Goal: Information Seeking & Learning: Compare options

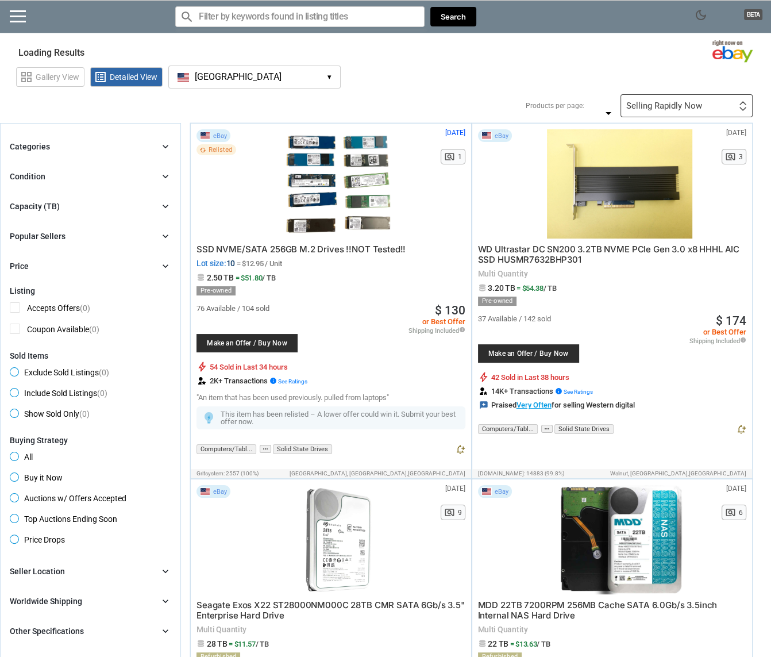
click at [83, 206] on div "Capacity (TB) chevron_right" at bounding box center [90, 206] width 161 height 14
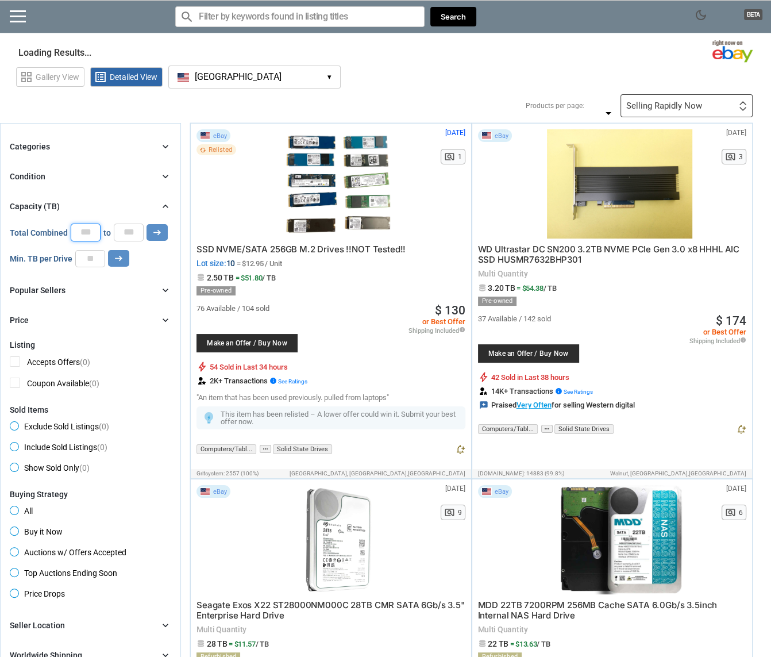
drag, startPoint x: 79, startPoint y: 233, endPoint x: 80, endPoint y: 241, distance: 8.1
click at [80, 235] on input "number" at bounding box center [86, 231] width 30 height 17
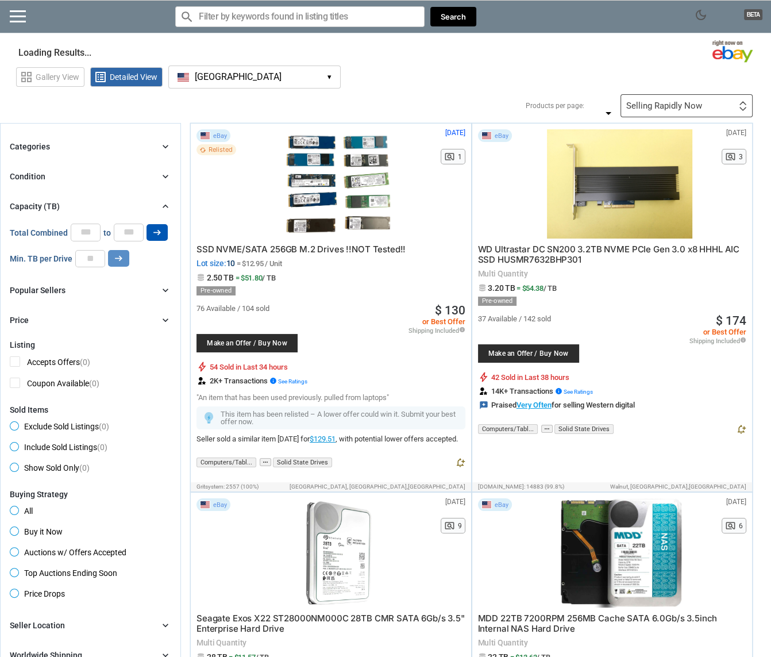
click at [157, 229] on icon "arrow_right_alt" at bounding box center [157, 232] width 11 height 11
type input "*"
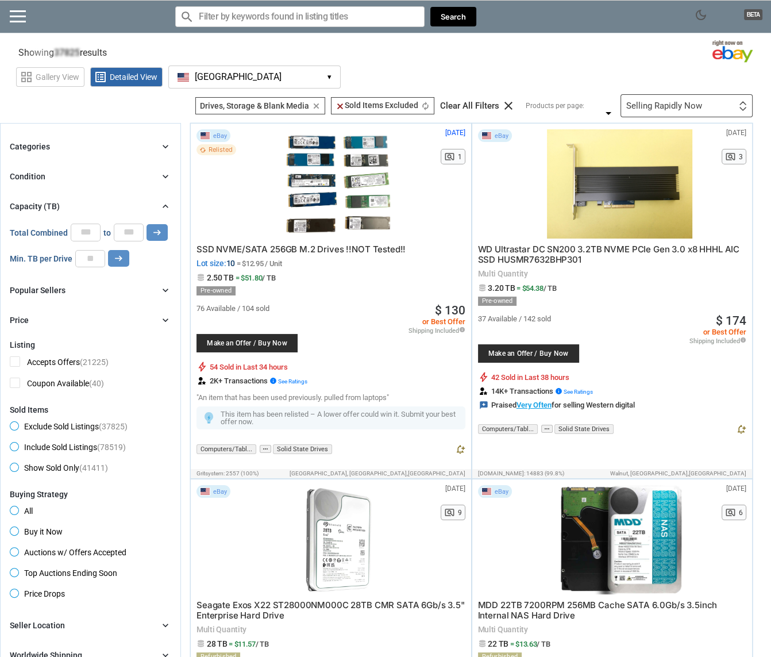
click at [61, 181] on div "Condition chevron_right" at bounding box center [90, 176] width 161 height 14
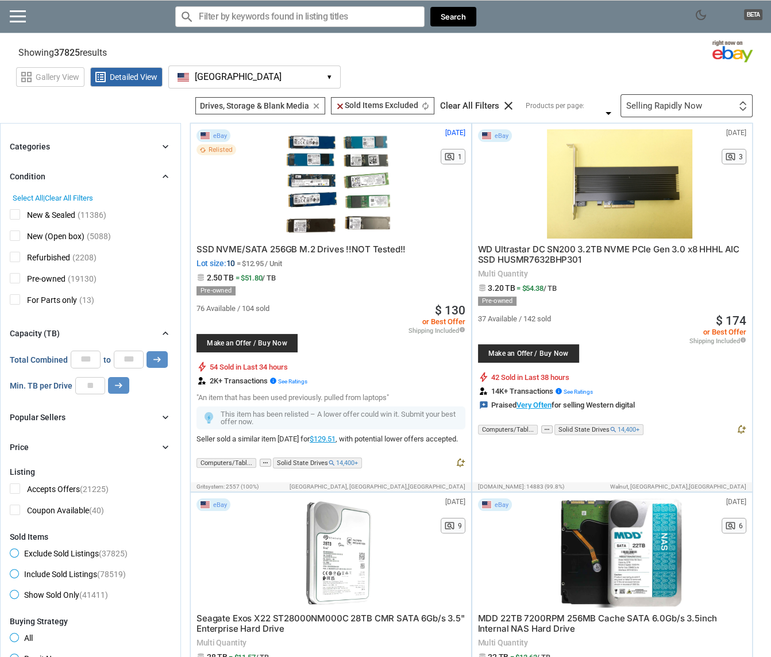
click at [17, 257] on span "Refurbished" at bounding box center [40, 259] width 60 height 14
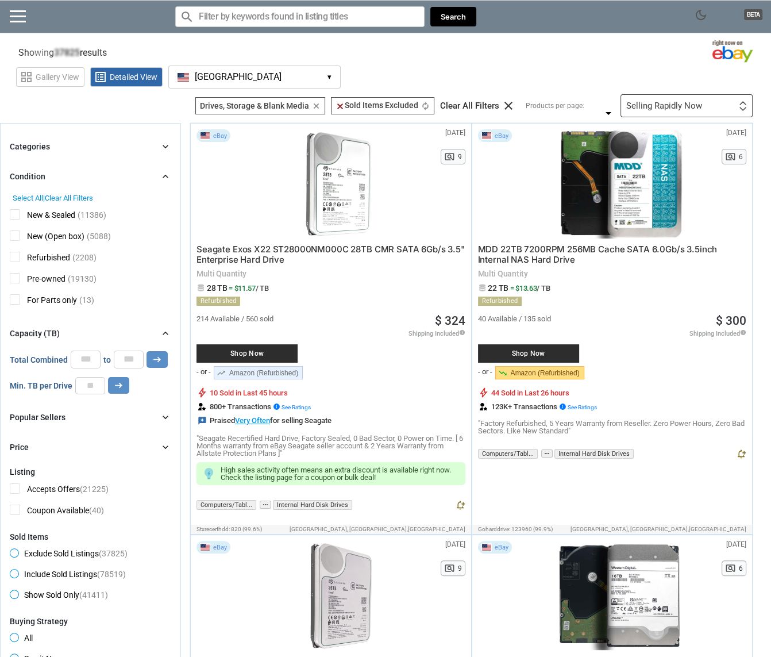
click at [17, 214] on span "New & Sealed" at bounding box center [42, 216] width 65 height 14
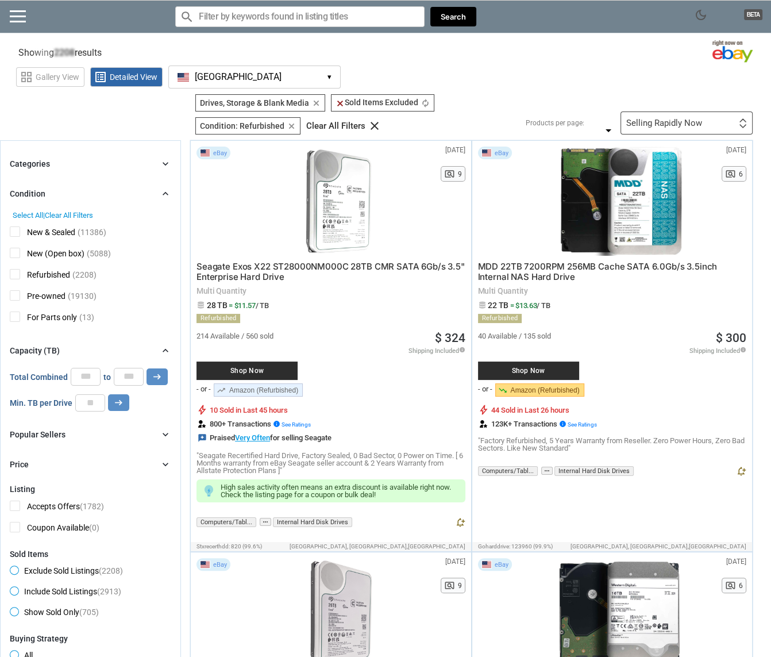
click at [16, 248] on span "New (Open box)" at bounding box center [47, 255] width 75 height 14
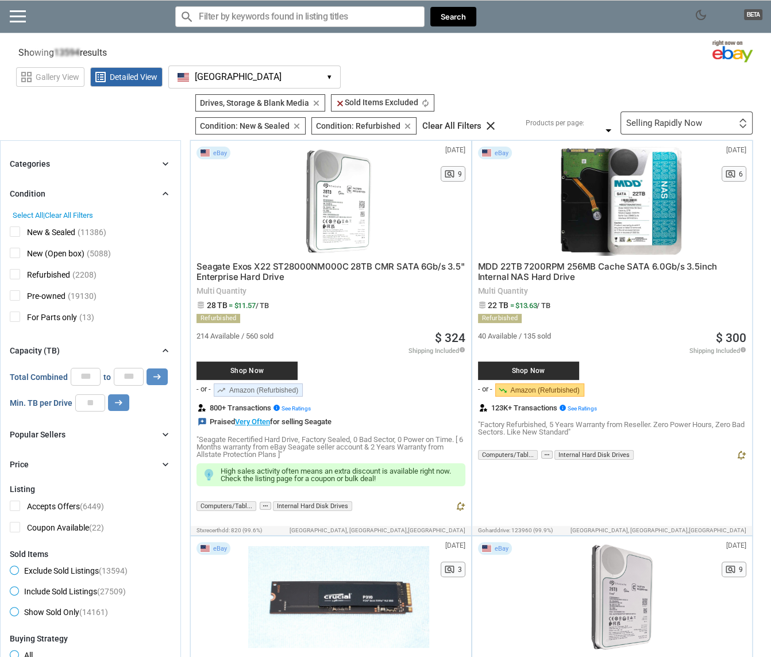
click at [20, 255] on span "New (Open box)" at bounding box center [47, 255] width 75 height 14
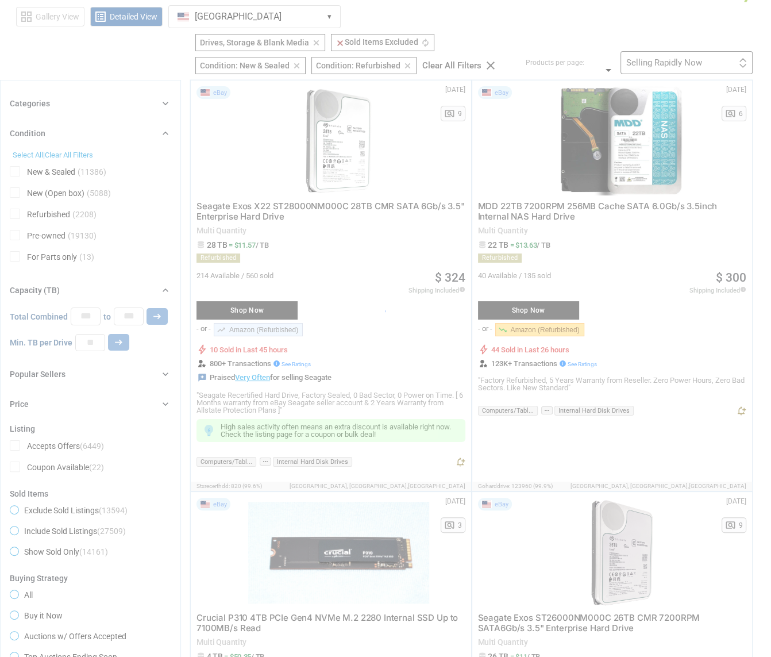
scroll to position [115, 0]
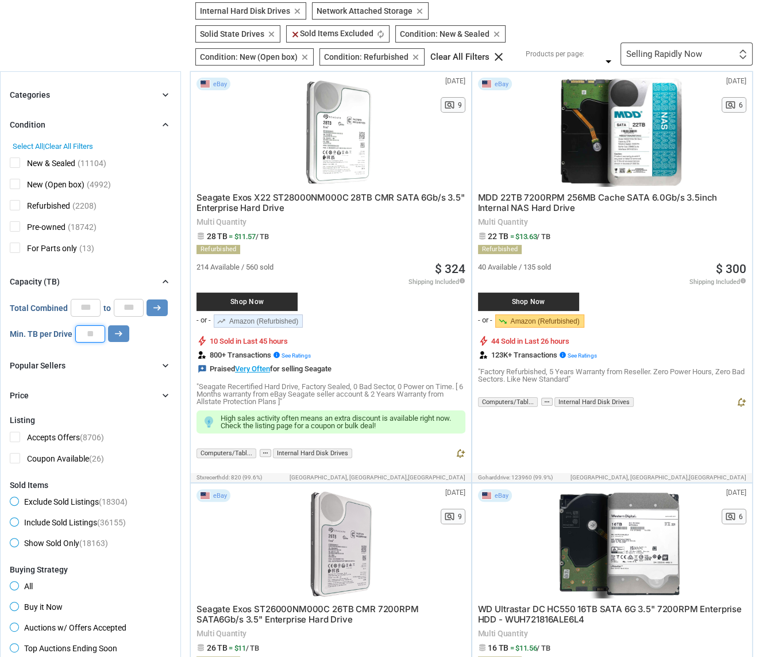
click at [94, 335] on input "number" at bounding box center [90, 333] width 30 height 17
type input "*"
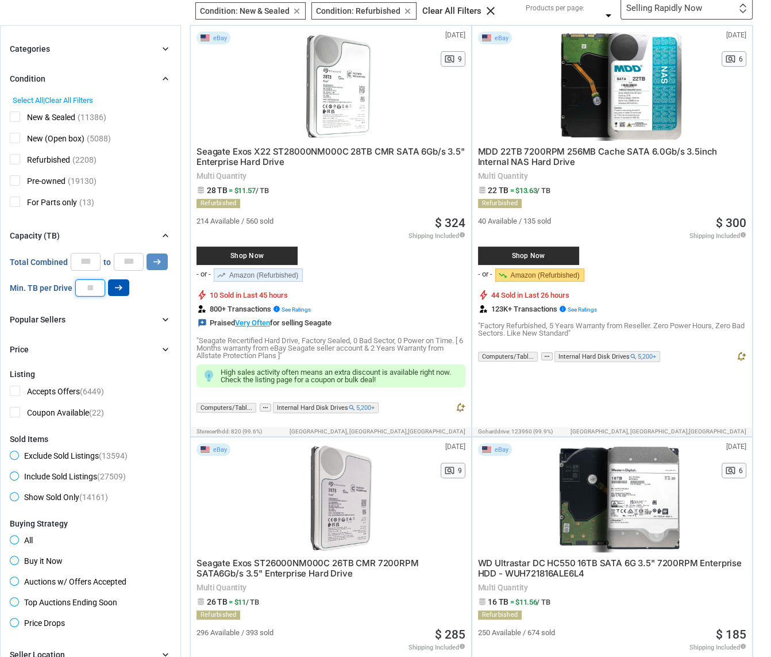
type input "*"
click at [112, 288] on button "arrow_right_alt" at bounding box center [118, 287] width 21 height 17
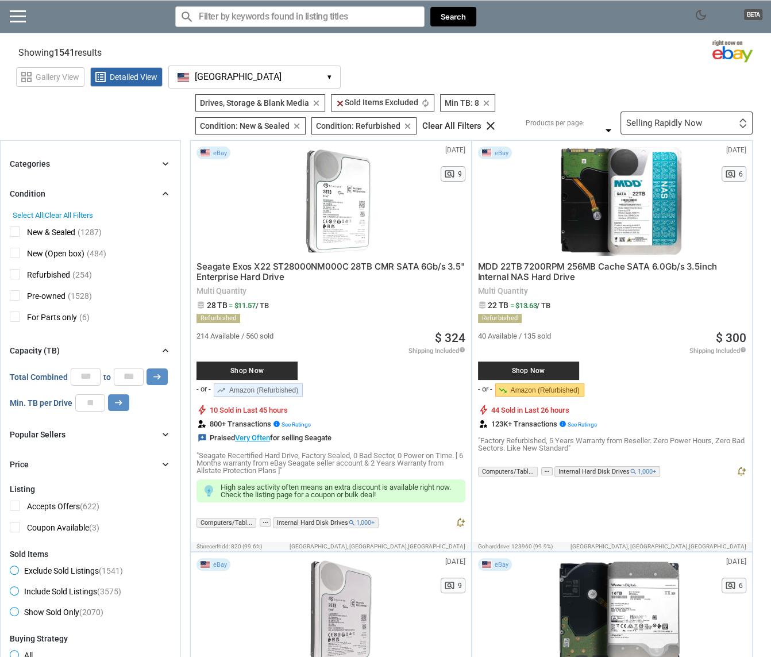
click at [298, 28] on div "search clear Search" at bounding box center [325, 17] width 301 height 32
click at [298, 24] on input "Search for models" at bounding box center [299, 16] width 249 height 21
click at [319, 14] on input "Search for models" at bounding box center [299, 16] width 249 height 21
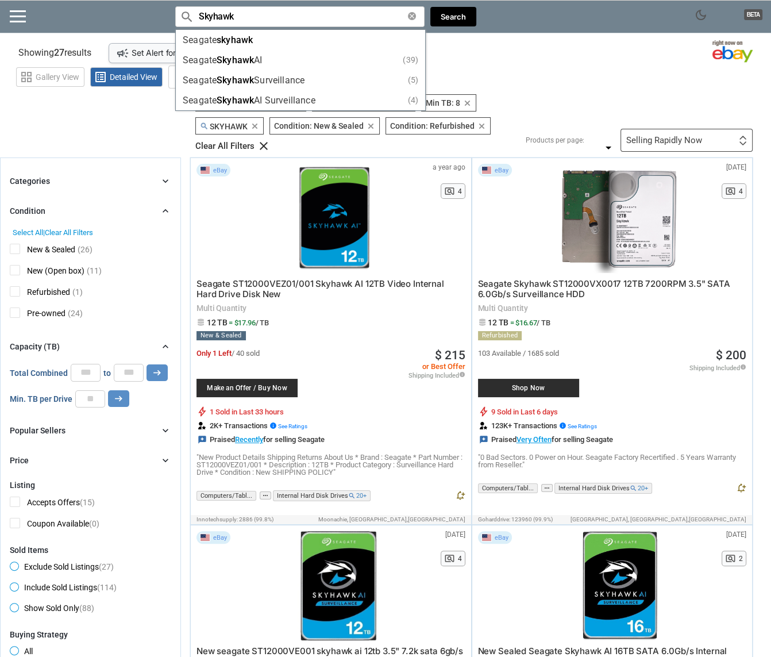
click at [549, 86] on div "grid_view Gallery View list_alt Detailed View [GEOGRAPHIC_DATA] [GEOGRAPHIC_DAT…" at bounding box center [393, 75] width 755 height 26
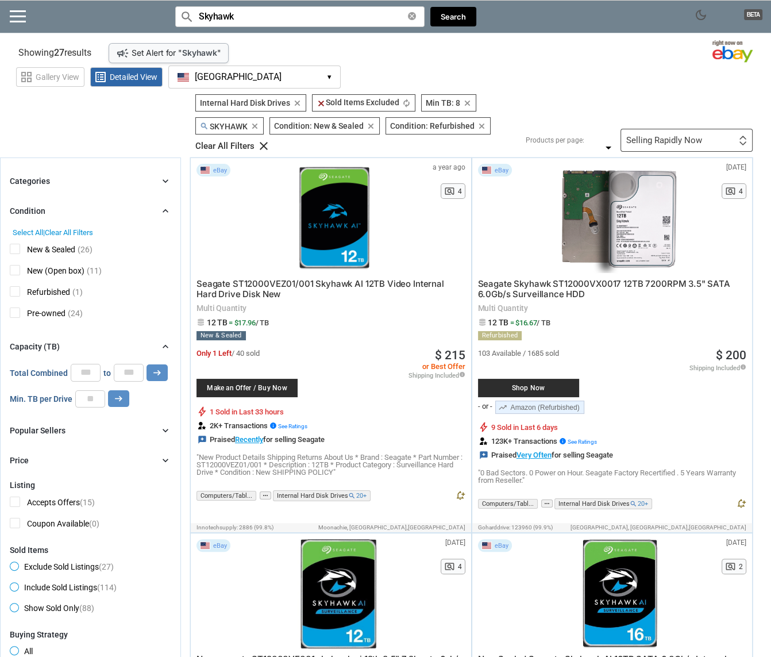
click at [688, 136] on div "Selling Rapidly Now" at bounding box center [664, 140] width 76 height 9
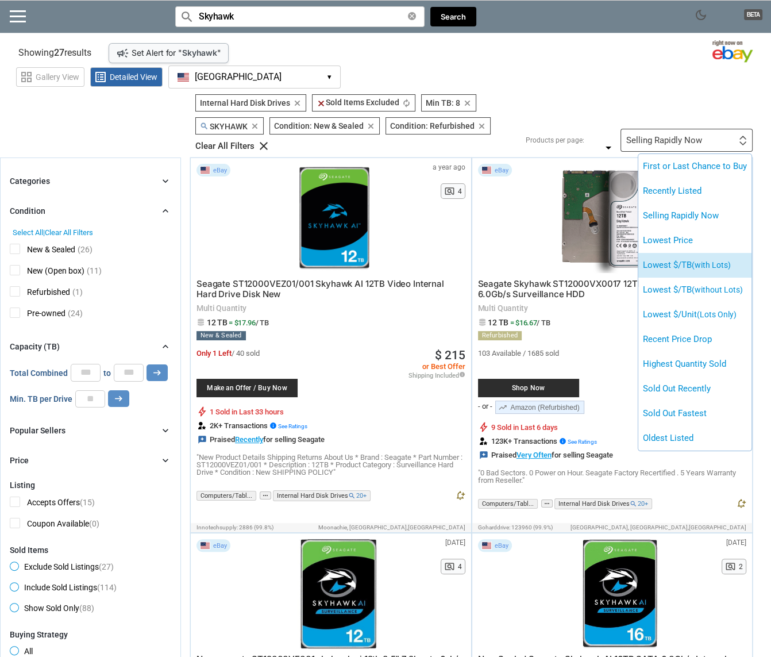
click at [705, 262] on span "(with Lots)" at bounding box center [711, 264] width 39 height 9
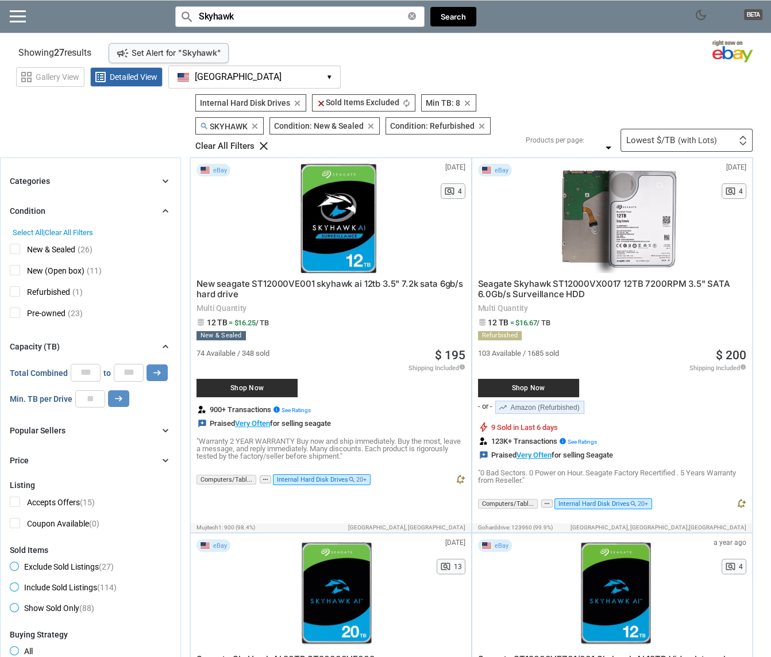
click at [587, 75] on div "grid_view Gallery View list_alt Detailed View [GEOGRAPHIC_DATA] [GEOGRAPHIC_DAT…" at bounding box center [393, 75] width 755 height 26
drag, startPoint x: 215, startPoint y: 18, endPoint x: 187, endPoint y: 16, distance: 28.8
click at [187, 16] on div "search Skyhawk clear" at bounding box center [299, 16] width 249 height 21
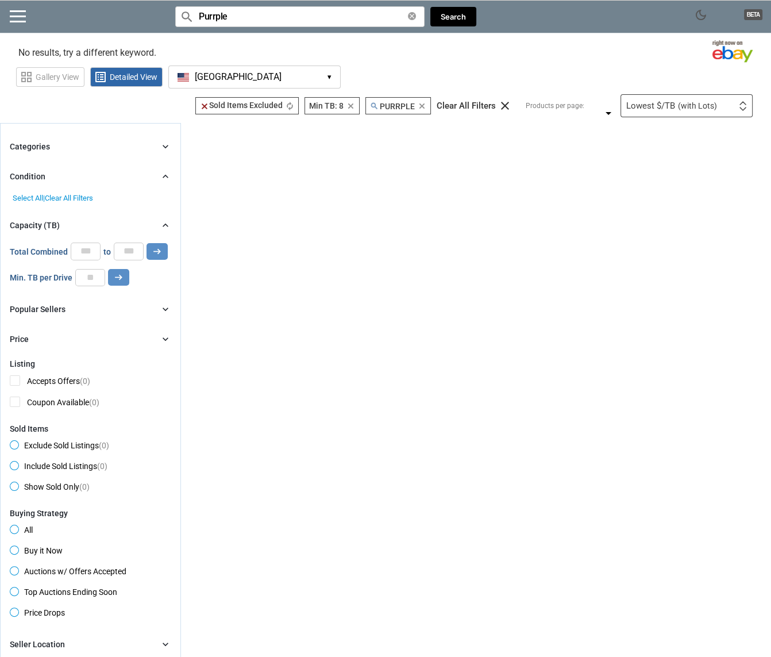
click at [214, 20] on input "Purrple" at bounding box center [299, 16] width 249 height 21
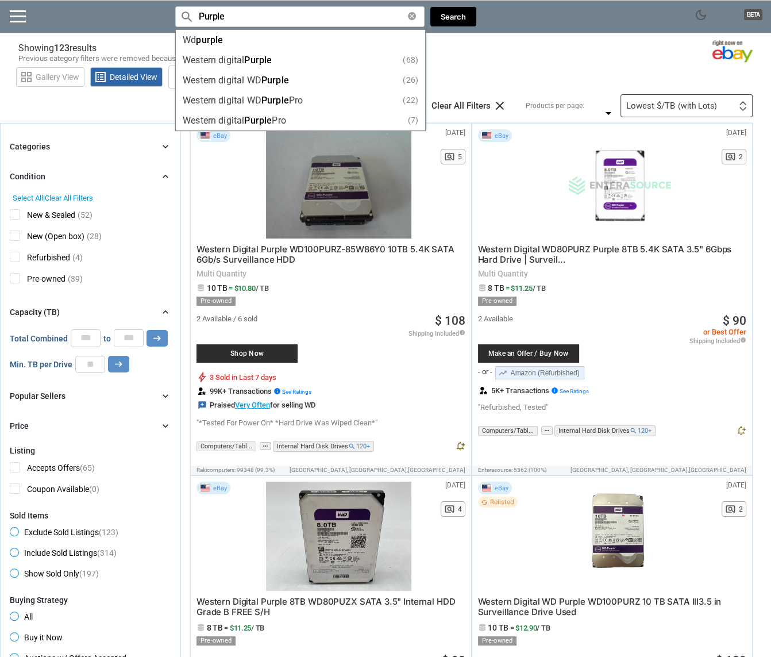
type input "Purple"
click at [604, 71] on div "grid_view Gallery View list_alt Detailed View [GEOGRAPHIC_DATA] [GEOGRAPHIC_DAT…" at bounding box center [393, 75] width 755 height 26
